Goal: Find specific page/section: Find specific page/section

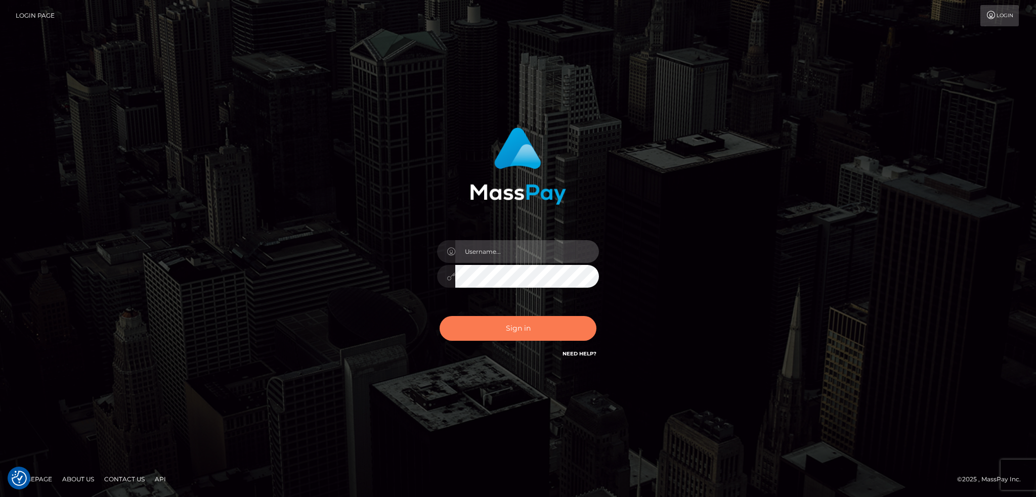
type input "alexstef"
click at [518, 324] on button "Sign in" at bounding box center [517, 328] width 157 height 25
type input "alexstef"
click at [491, 324] on button "Sign in" at bounding box center [517, 328] width 157 height 25
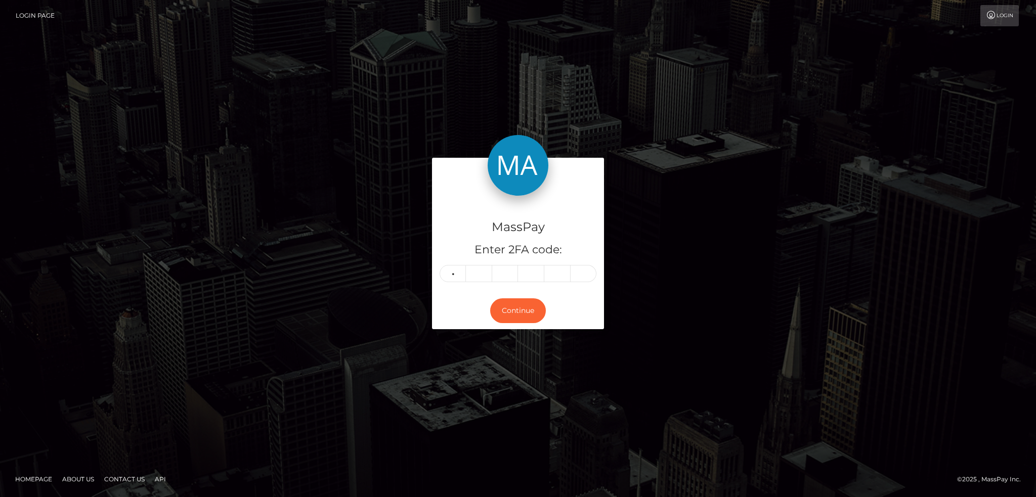
type input "7"
type input "6"
type input "1"
type input "6"
type input "0"
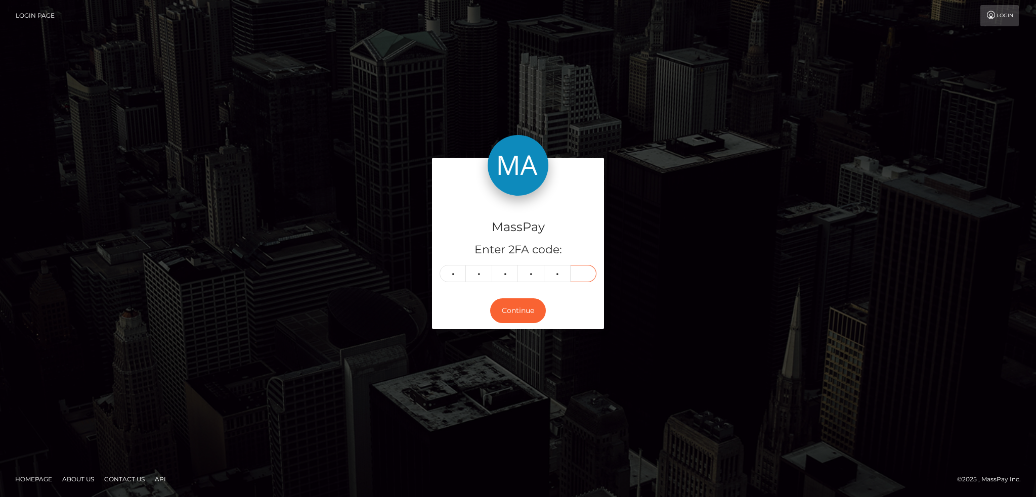
type input "6"
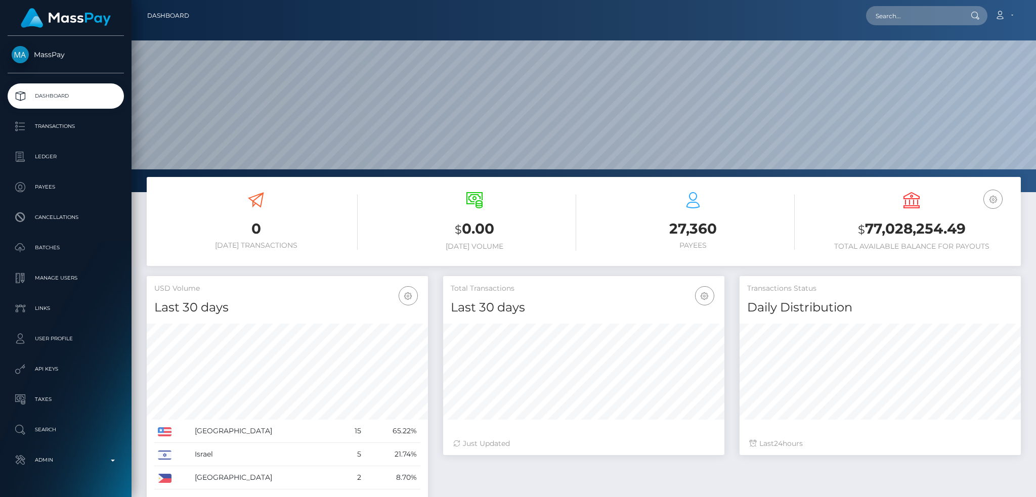
scroll to position [179, 281]
click at [887, 11] on input "text" at bounding box center [913, 15] width 95 height 19
paste input "poact_1MW4aP5lorEz"
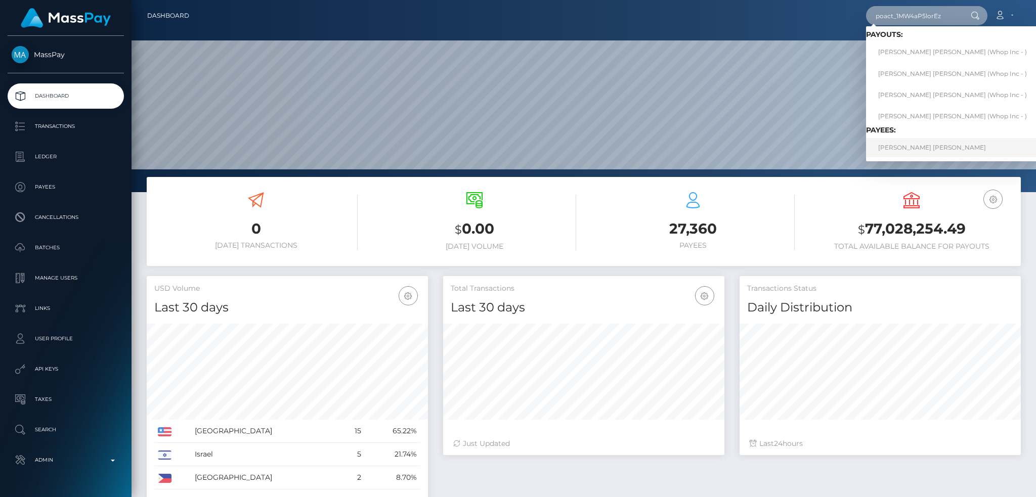
type input "poact_1MW4aP5lorEz"
click at [925, 144] on link "EDUARDO ISRAEL SONTAY HERRERA" at bounding box center [952, 147] width 173 height 19
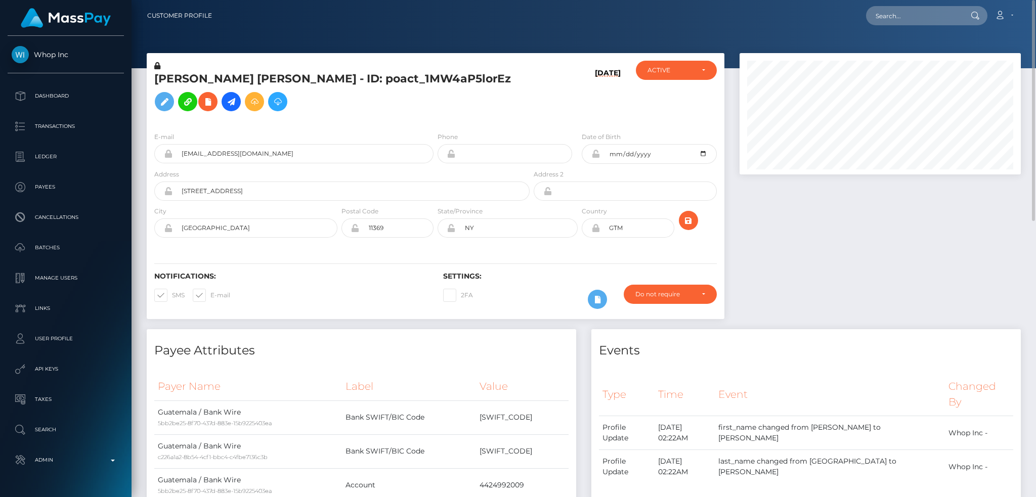
click at [335, 77] on h5 "[PERSON_NAME] [PERSON_NAME] - ID: poact_1MW4aP5lorEz" at bounding box center [339, 93] width 370 height 45
copy h5 "[PERSON_NAME] [PERSON_NAME] - ID: poact_1MW4aP5lorEz"
click at [905, 9] on input "text" at bounding box center [913, 15] width 95 height 19
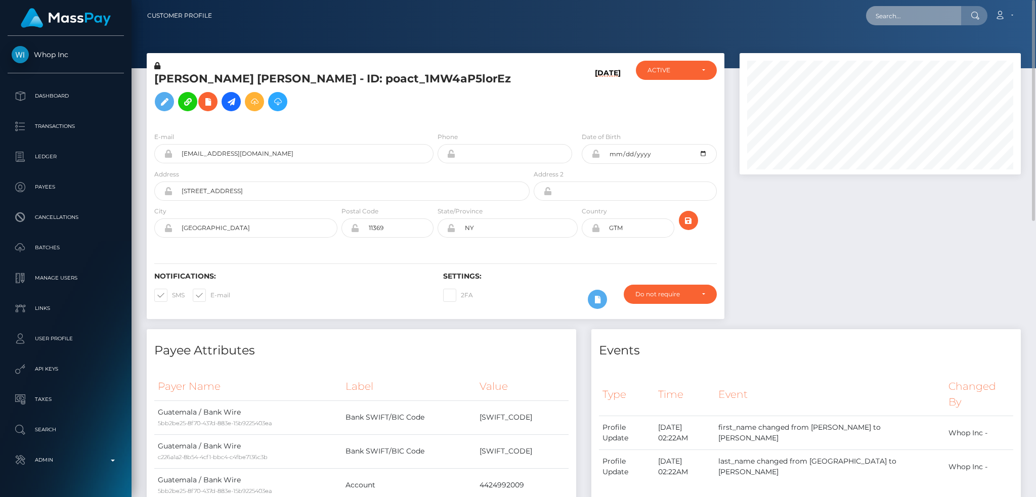
paste input "687f5239-18bb-11ef-9e42-062d9cd50a19"
type input "687f5239-18bb-11ef-9e42-062d9cd50a19"
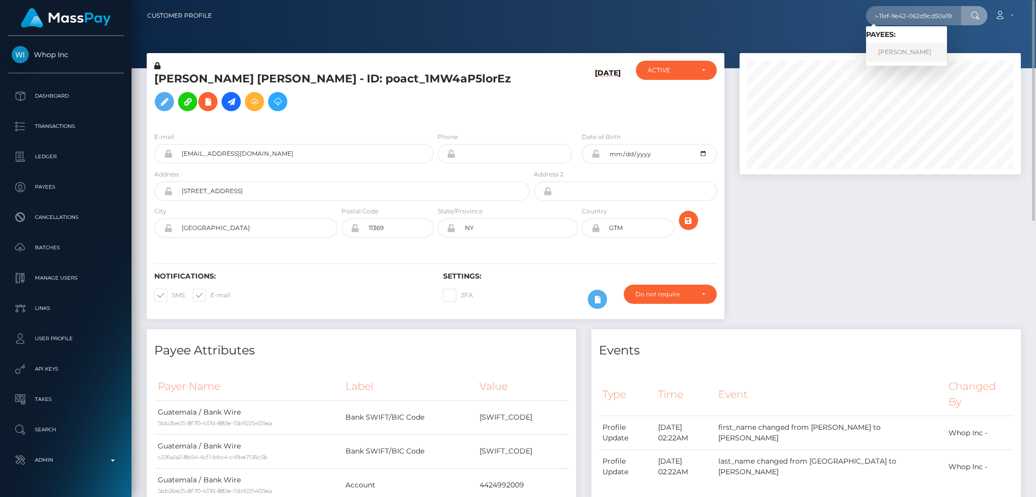
click at [897, 49] on link "AMANDA LASHAWN WILSON" at bounding box center [906, 52] width 81 height 19
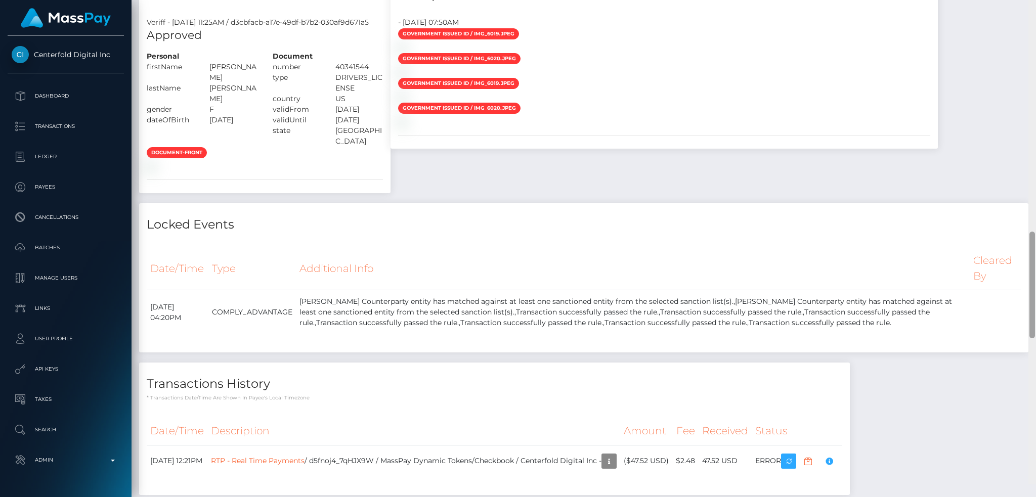
scroll to position [1138, 0]
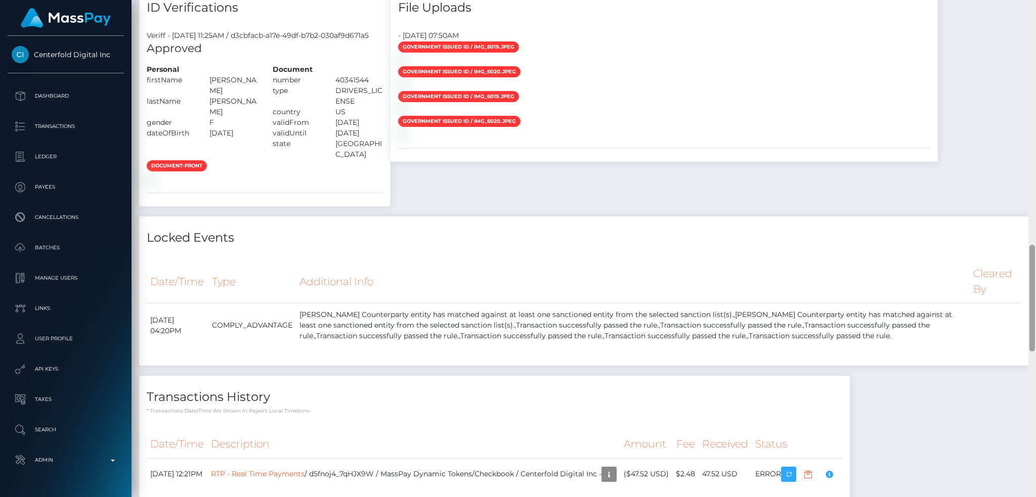
click at [1023, 275] on div "Customer Profile Loading... Loading..." at bounding box center [583, 248] width 904 height 497
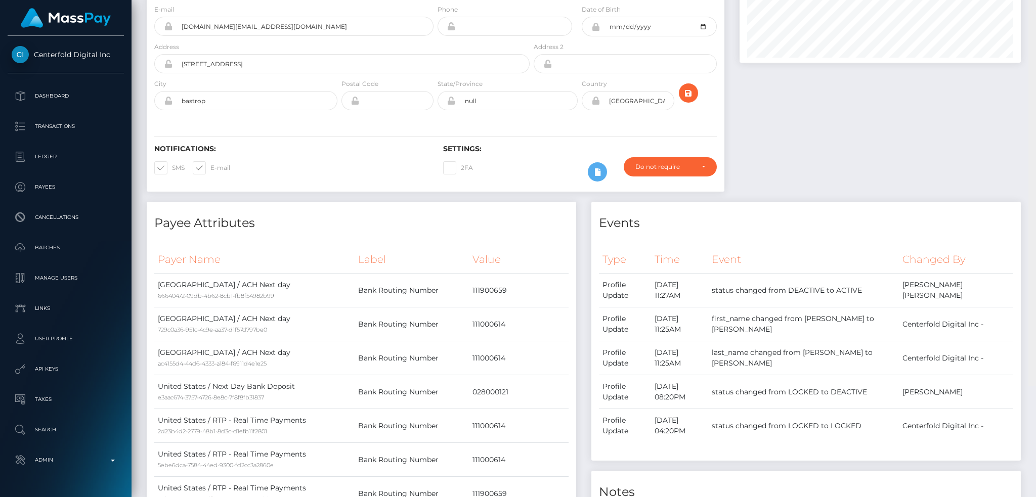
scroll to position [0, 0]
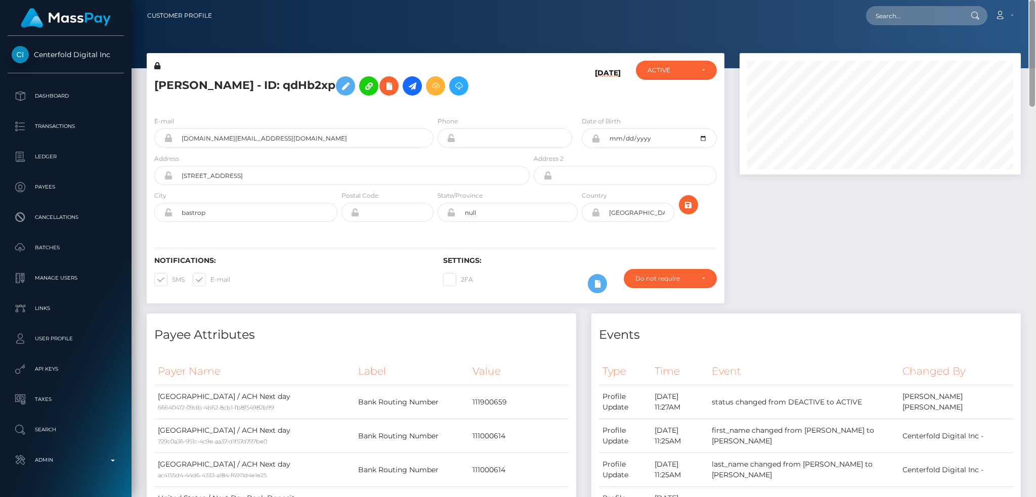
drag, startPoint x: 1032, startPoint y: 286, endPoint x: 1033, endPoint y: 13, distance: 273.0
click at [1033, 13] on div "Customer Profile Loading... Loading..." at bounding box center [583, 248] width 904 height 497
click at [885, 19] on input "text" at bounding box center [913, 15] width 95 height 19
paste input "poact_1MW4aP5lorEz"
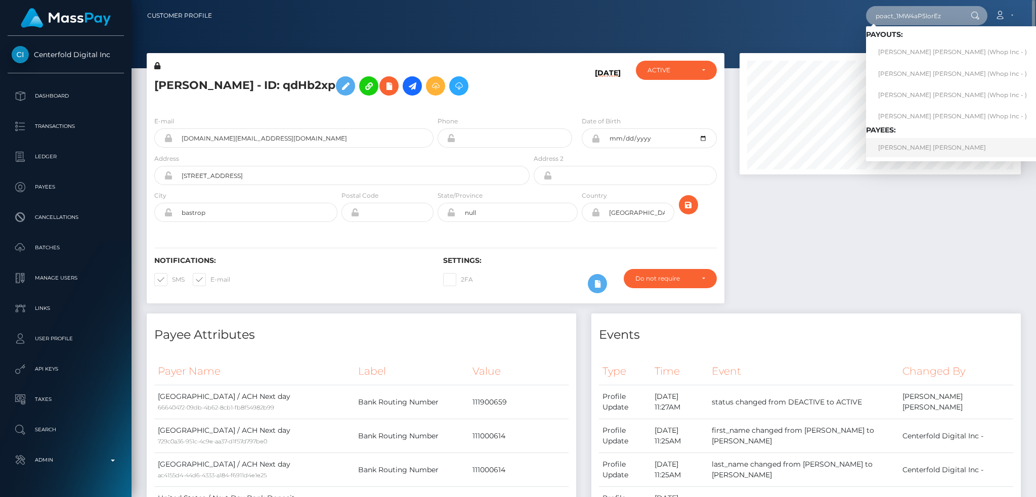
type input "poact_1MW4aP5lorEz"
click at [912, 145] on link "EDUARDO ISRAEL SONTAY HERRERA" at bounding box center [952, 147] width 173 height 19
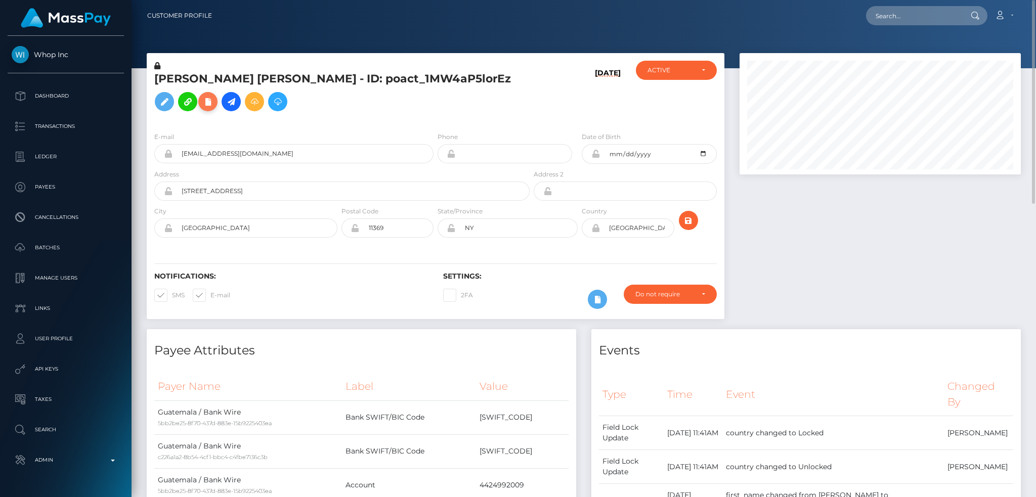
click at [206, 105] on icon at bounding box center [208, 102] width 12 height 13
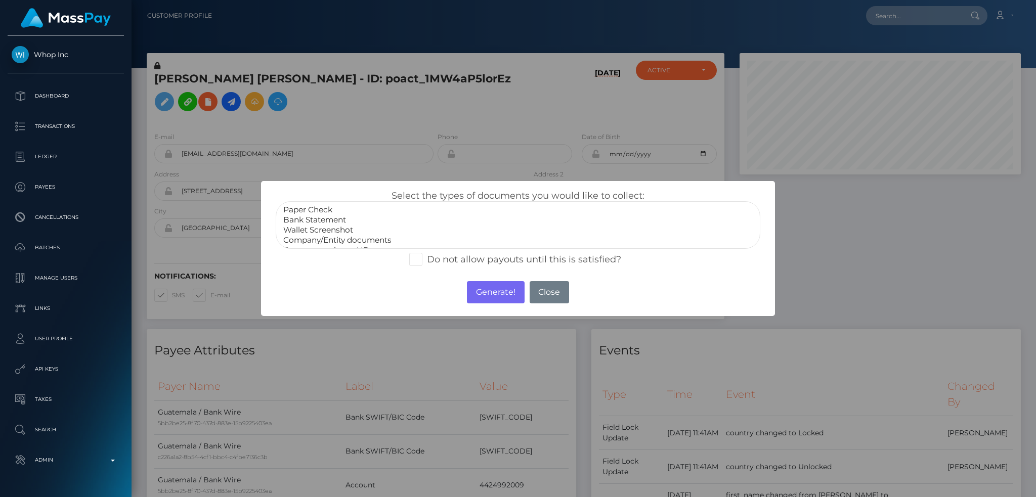
select select "Bank Statement"
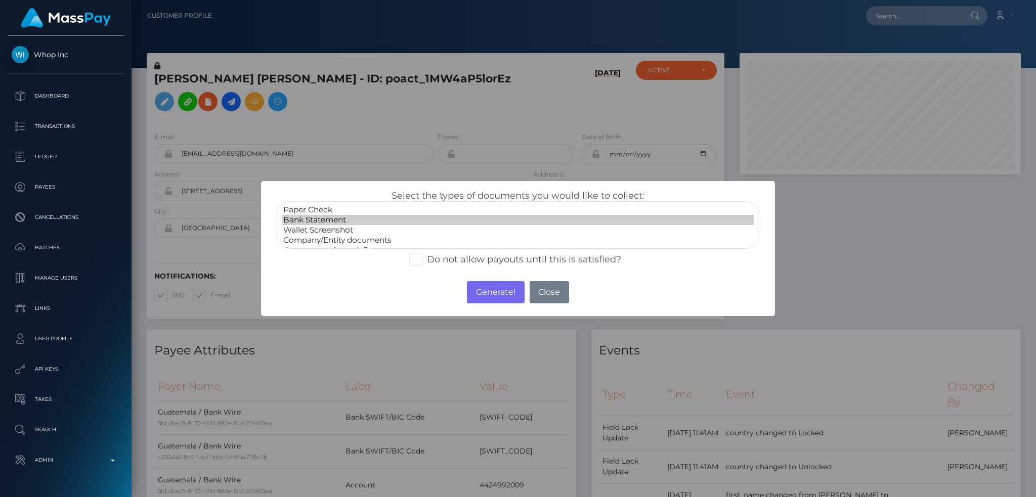
click at [332, 221] on option "Bank Statement" at bounding box center [517, 220] width 471 height 10
click at [501, 290] on button "Generate!" at bounding box center [495, 292] width 57 height 22
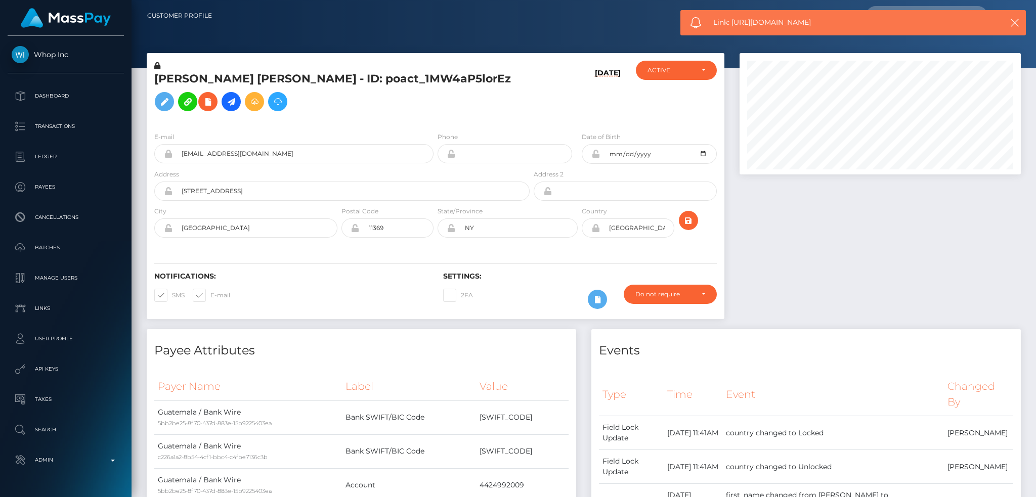
click at [759, 25] on span "Link: https://l.maspay.io/yhaUX" at bounding box center [847, 22] width 269 height 11
copy span "Link: https://l.maspay.io/yhaUX"
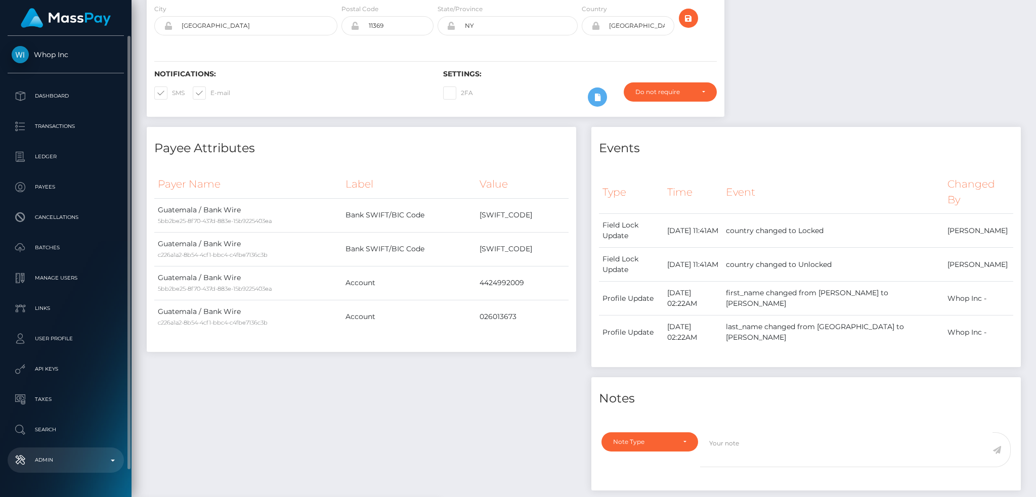
click at [89, 453] on p "Admin" at bounding box center [66, 460] width 108 height 15
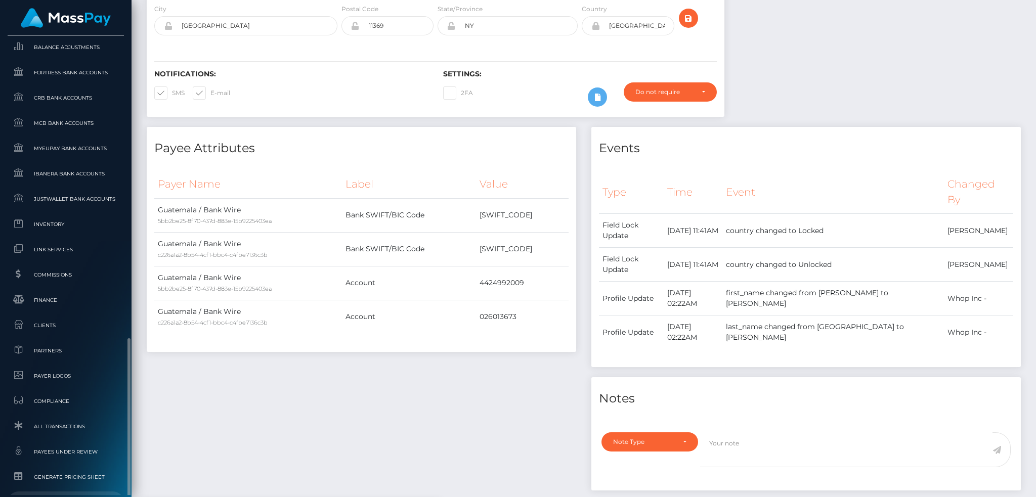
scroll to position [593, 0]
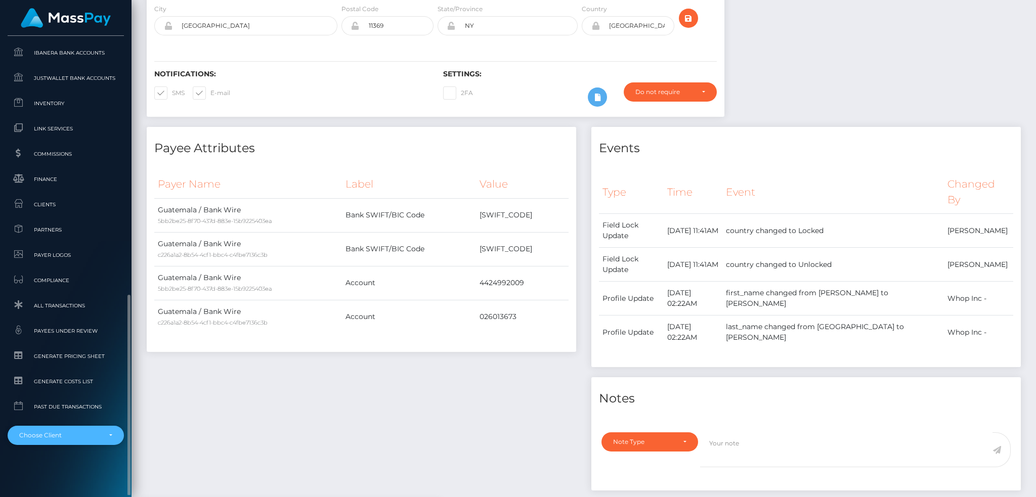
click at [79, 433] on div "Choose Client" at bounding box center [59, 435] width 81 height 8
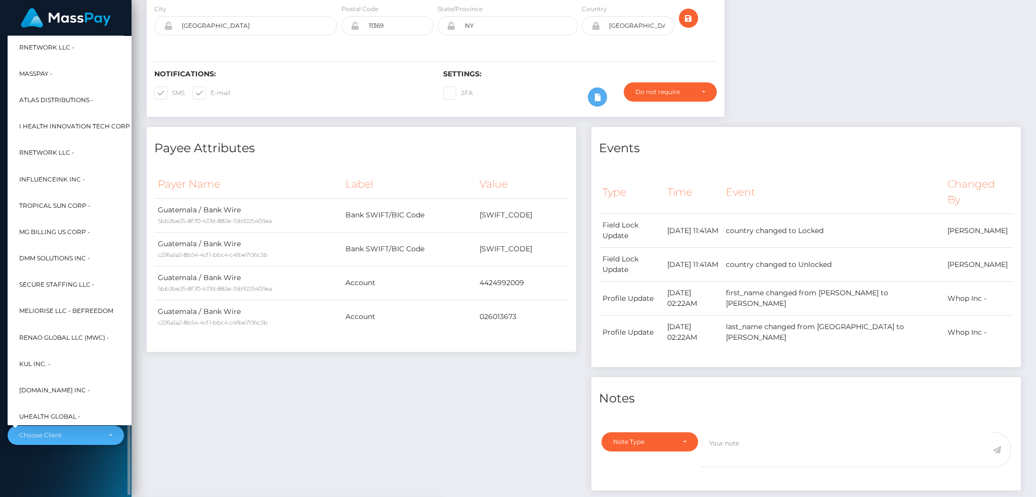
scroll to position [485, 0]
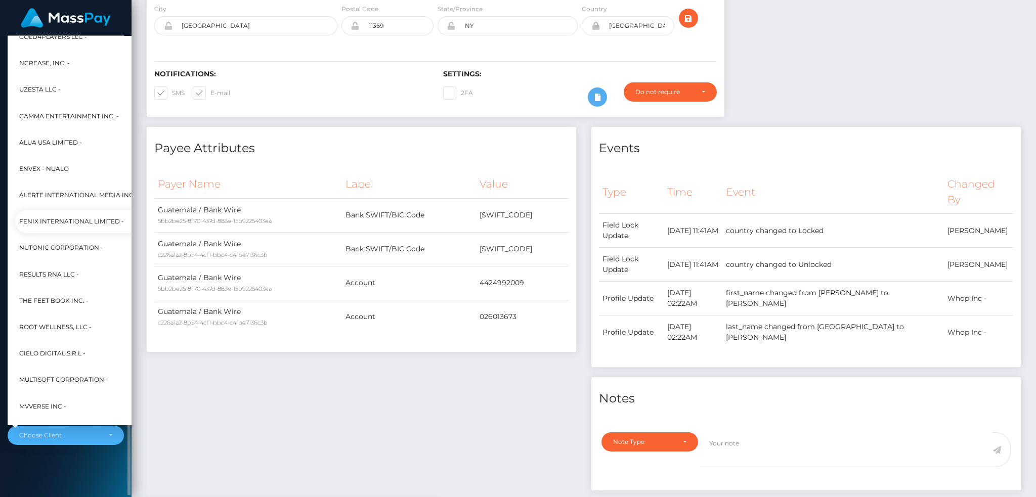
click at [81, 221] on span "Fenix International Limited -" at bounding box center [71, 221] width 105 height 13
select select "26"
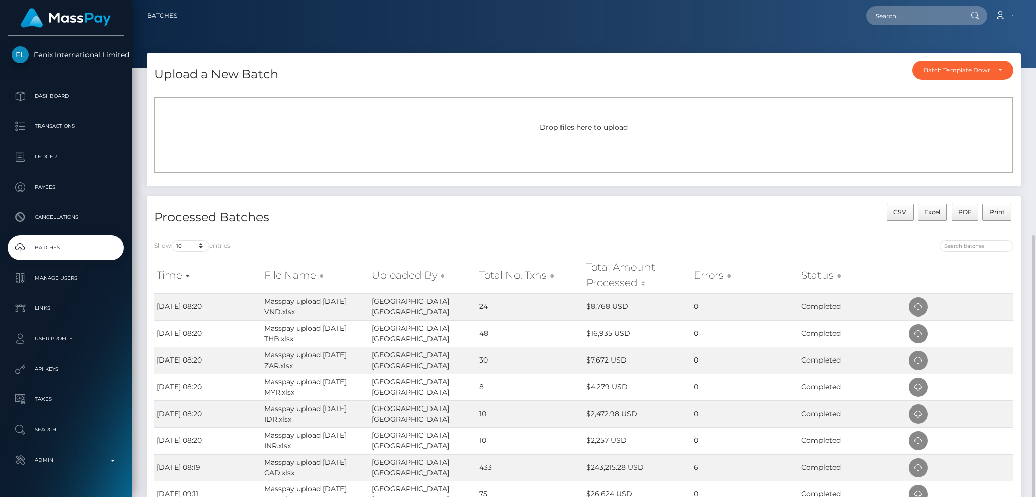
scroll to position [166, 0]
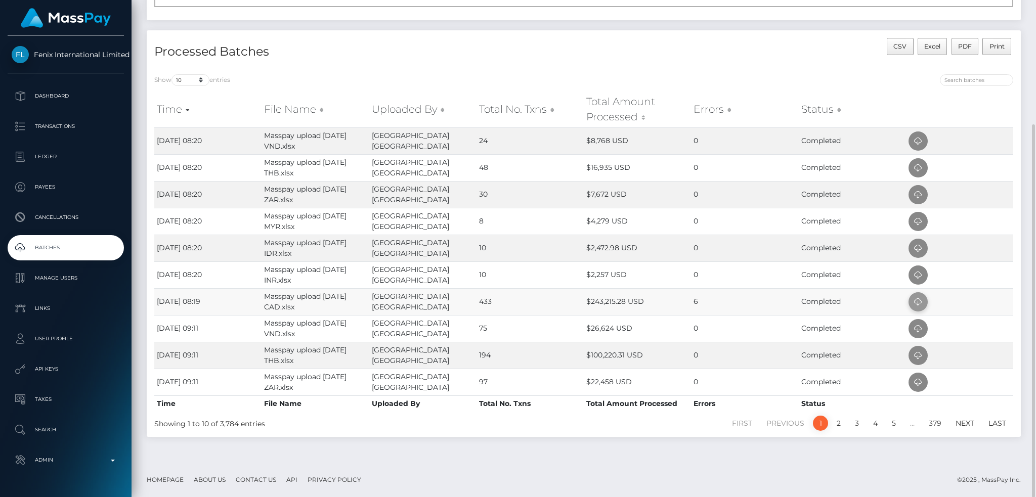
click at [914, 302] on icon at bounding box center [918, 302] width 12 height 13
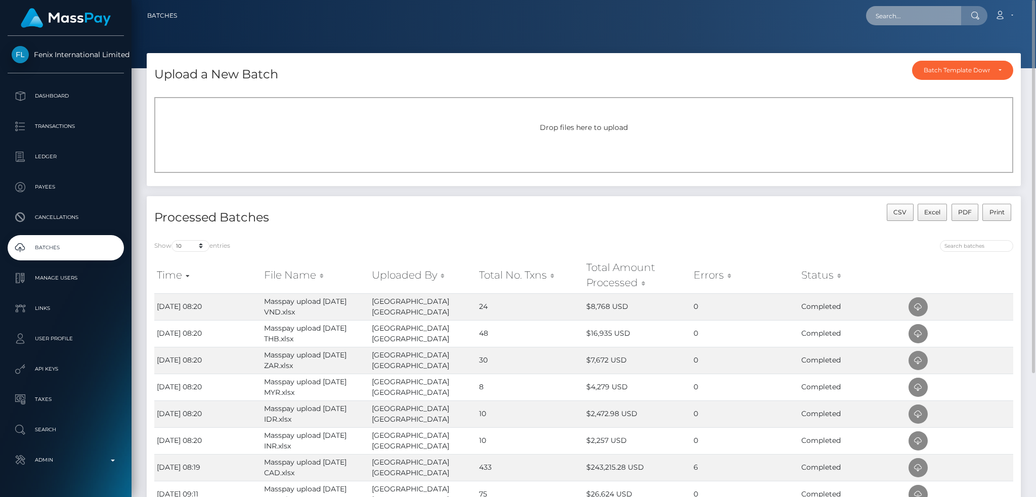
click at [902, 18] on input "text" at bounding box center [913, 15] width 95 height 19
paste input "34501922"
type input "34501922"
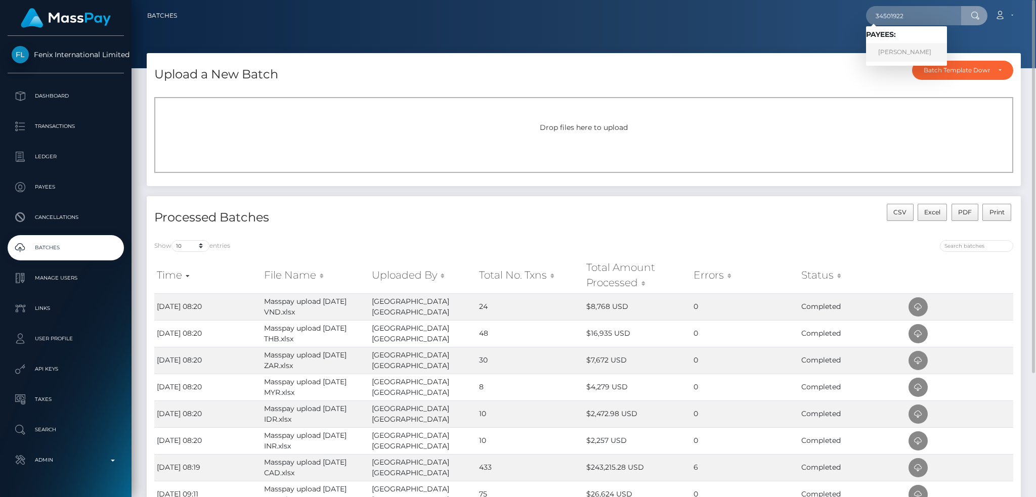
click at [889, 51] on link "[PERSON_NAME]" at bounding box center [906, 52] width 81 height 19
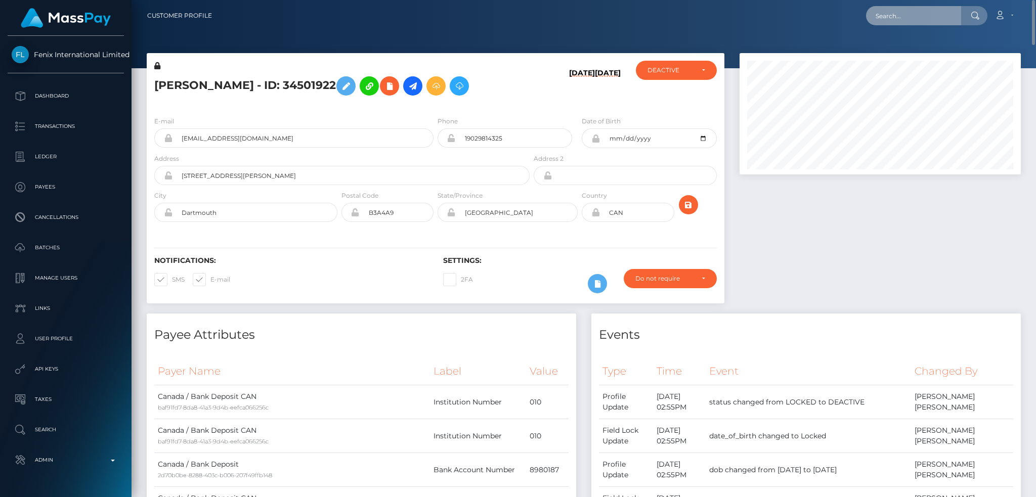
click at [901, 20] on input "text" at bounding box center [913, 15] width 95 height 19
paste input "218854974"
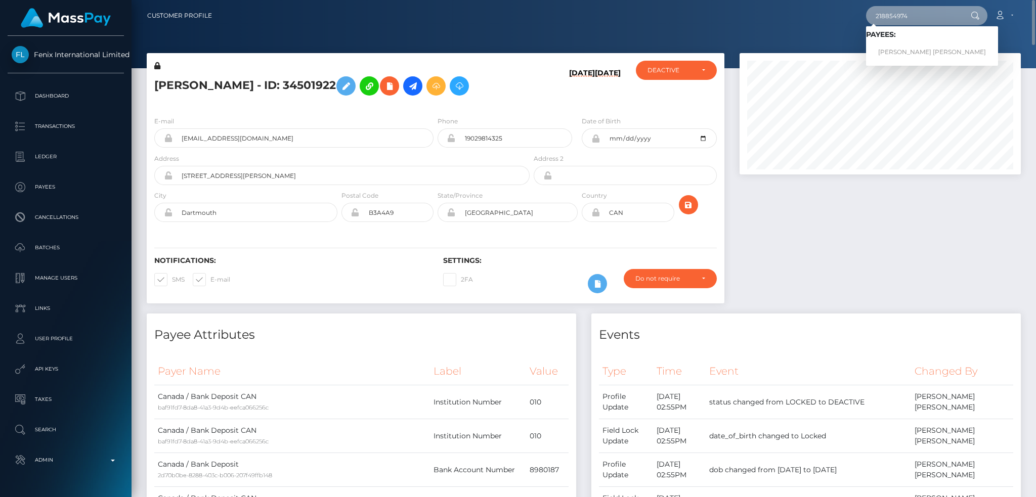
type input "218854974"
click at [911, 50] on link "ALIZA JEAN COTE" at bounding box center [932, 52] width 132 height 19
